Goal: Find specific page/section: Find specific page/section

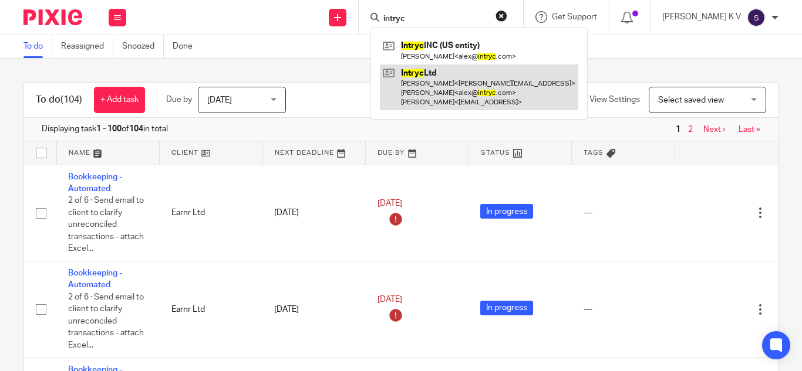
type input "intryc"
click at [467, 79] on link at bounding box center [479, 88] width 198 height 46
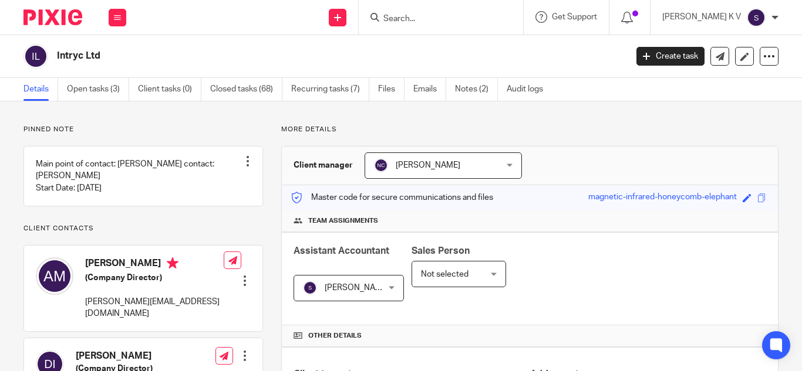
scroll to position [293, 0]
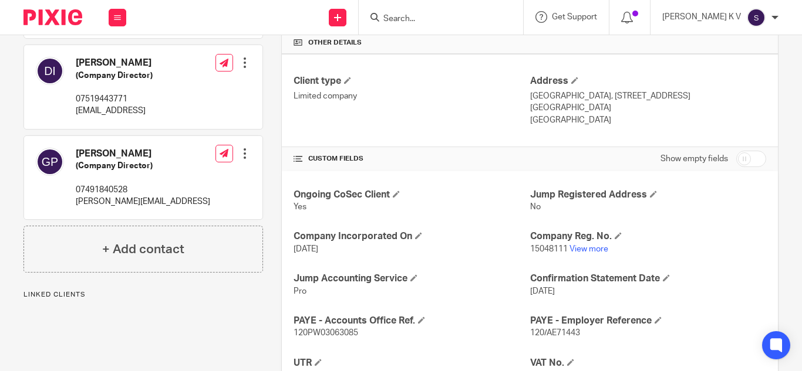
click at [596, 254] on p "15048111 View more" at bounding box center [648, 250] width 236 height 12
click at [593, 250] on link "View more" at bounding box center [588, 249] width 39 height 8
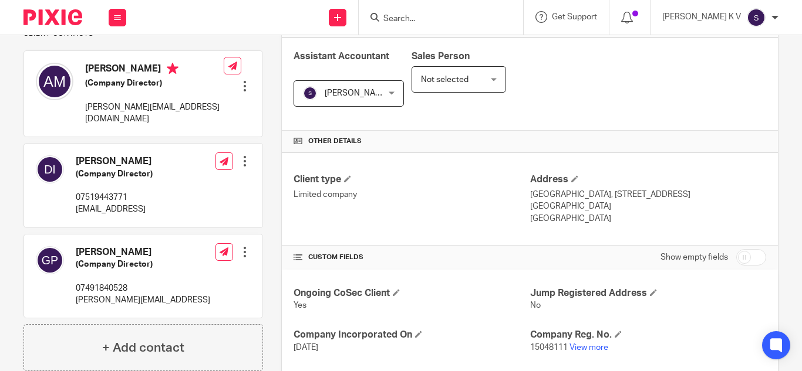
scroll to position [59, 0]
